Goal: Task Accomplishment & Management: Use online tool/utility

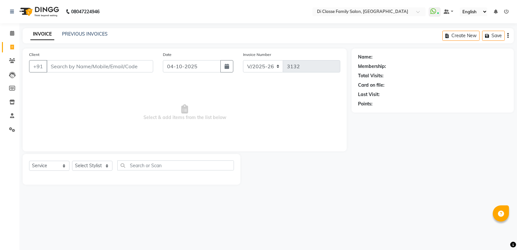
select select "6346"
select select "service"
click at [93, 173] on div "Select Service Product Membership Package Voucher Prepaid Gift Card Select Styl…" at bounding box center [131, 167] width 205 height 15
click at [96, 168] on select "Select Stylist ADMIN Anu Ayaz Kadri Javed KAPIL SINGH KOMAL Payal Pooja rahul R…" at bounding box center [92, 166] width 40 height 10
select select "47550"
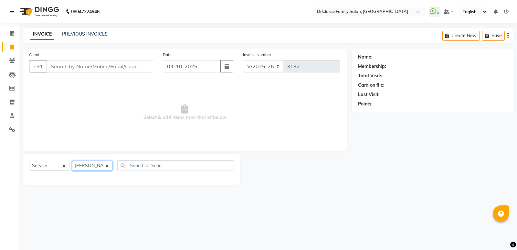
click at [72, 161] on select "Select Stylist ADMIN Anu Ayaz Kadri Javed KAPIL SINGH KOMAL Payal Pooja rahul R…" at bounding box center [92, 166] width 40 height 10
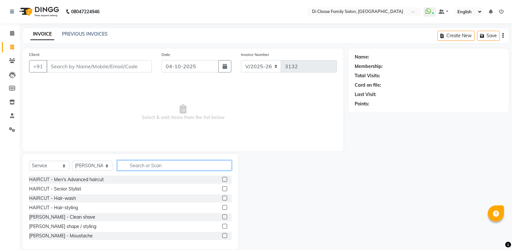
drag, startPoint x: 153, startPoint y: 169, endPoint x: 161, endPoint y: 169, distance: 8.4
click at [154, 169] on input "text" at bounding box center [174, 165] width 114 height 10
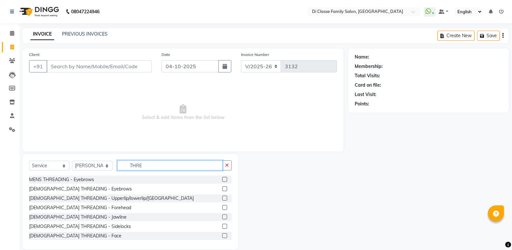
type input "THRE"
click at [222, 188] on label at bounding box center [224, 188] width 5 height 5
click at [222, 188] on input "checkbox" at bounding box center [224, 189] width 4 height 4
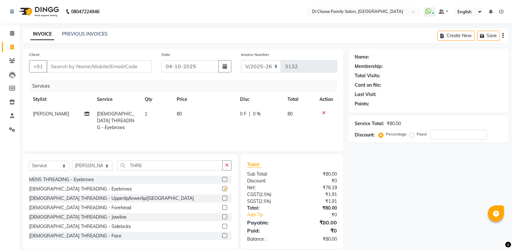
checkbox input "false"
click at [121, 71] on input "Client" at bounding box center [99, 66] width 105 height 12
click at [128, 64] on input "Client" at bounding box center [99, 66] width 105 height 12
click at [374, 199] on div "Name: Membership: Total Visits: Card on file: Last Visit: Points: Service Total…" at bounding box center [430, 148] width 165 height 201
click at [114, 67] on input "Client" at bounding box center [99, 66] width 105 height 12
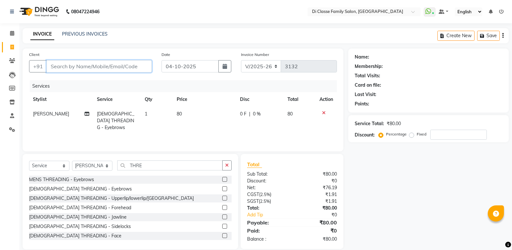
type input "D"
type input "0"
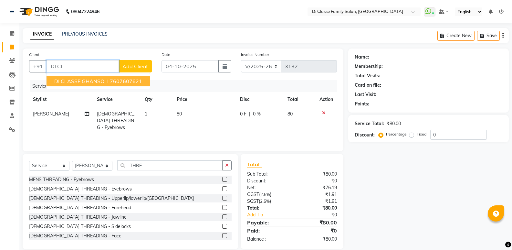
click at [92, 84] on span "DI CLASSE GHANSOLI" at bounding box center [81, 81] width 54 height 6
type input "7607607621"
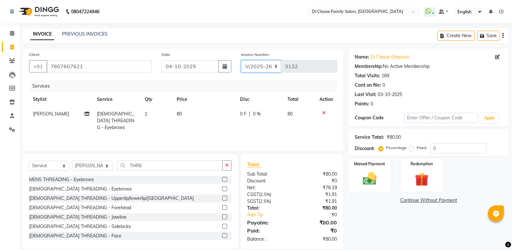
click at [272, 67] on select "INV/2025 V/2025-26" at bounding box center [261, 66] width 40 height 12
select select "8538"
click at [241, 60] on select "INV/2025 V/2025-26" at bounding box center [261, 66] width 40 height 12
type input "0442"
click at [375, 196] on div "Name: Di Classe Ghansoli Membership: No Active Membership Total Visits: 169 Car…" at bounding box center [430, 148] width 165 height 201
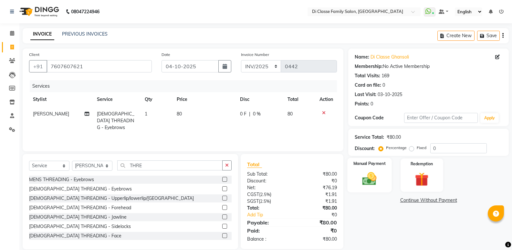
click at [373, 189] on div "Manual Payment" at bounding box center [370, 175] width 44 height 35
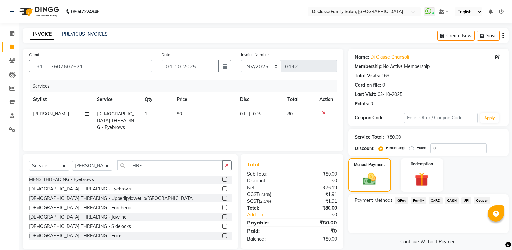
click at [449, 201] on span "CASH" at bounding box center [452, 200] width 14 height 7
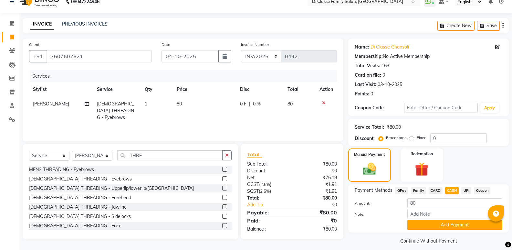
scroll to position [16, 0]
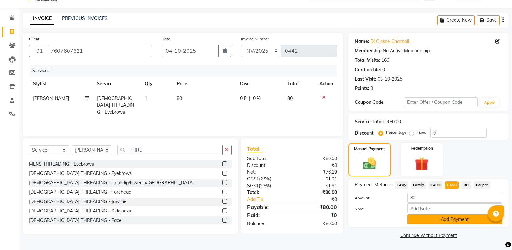
click at [454, 219] on button "Add Payment" at bounding box center [455, 219] width 95 height 10
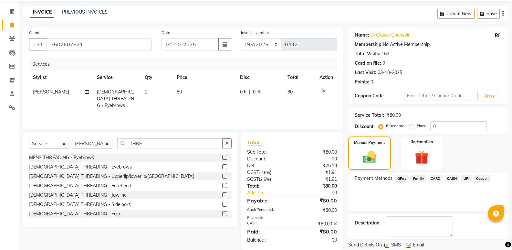
scroll to position [43, 0]
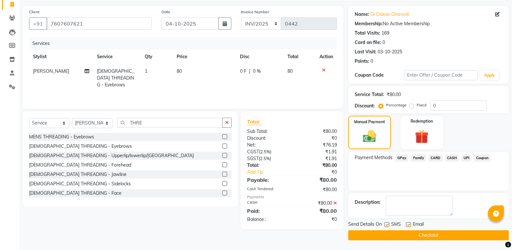
click at [457, 233] on button "Checkout" at bounding box center [428, 235] width 161 height 10
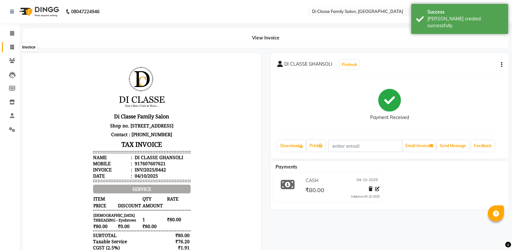
drag, startPoint x: 12, startPoint y: 46, endPoint x: 9, endPoint y: 43, distance: 3.9
click at [11, 46] on icon at bounding box center [12, 47] width 4 height 5
select select "6346"
select select "service"
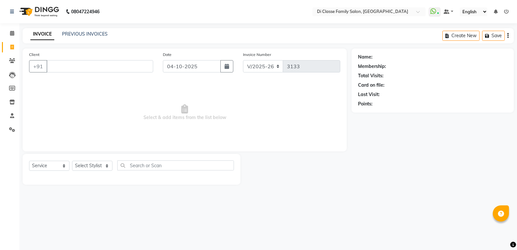
select select "6346"
select select "service"
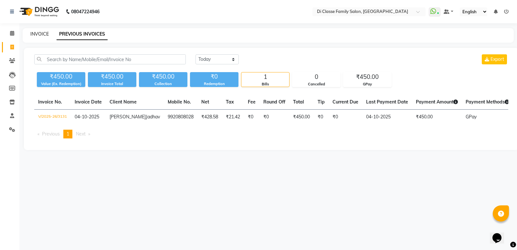
click at [40, 36] on link "INVOICE" at bounding box center [39, 34] width 18 height 6
select select "6346"
select select "service"
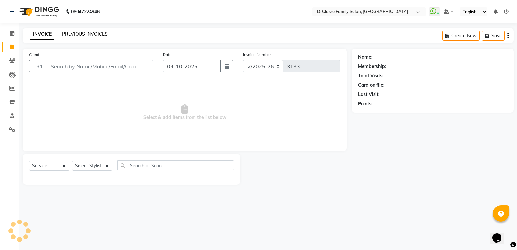
click at [67, 35] on link "PREVIOUS INVOICES" at bounding box center [85, 34] width 46 height 6
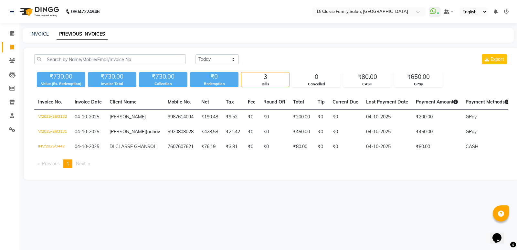
click at [30, 37] on div "INVOICE PREVIOUS INVOICES" at bounding box center [265, 34] width 484 height 7
click at [43, 33] on link "INVOICE" at bounding box center [39, 34] width 18 height 6
select select "service"
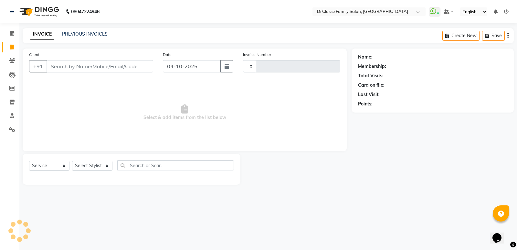
type input "3133"
select select "6346"
select select "service"
